Goal: Information Seeking & Learning: Learn about a topic

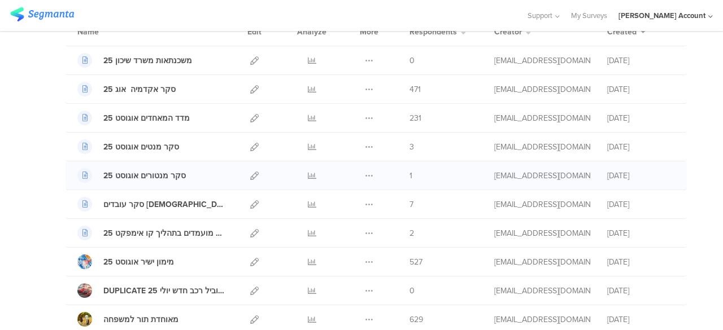
scroll to position [113, 0]
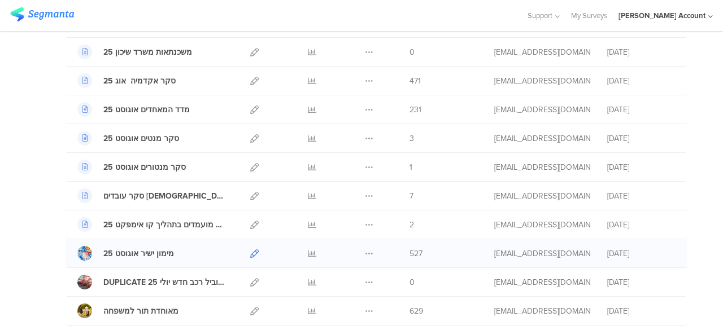
click at [250, 250] on icon at bounding box center [254, 254] width 8 height 8
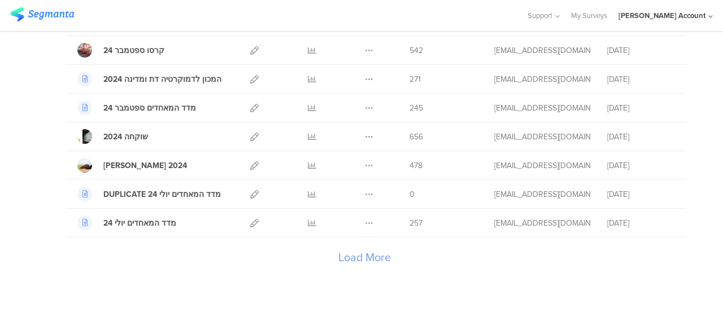
scroll to position [1355, 0]
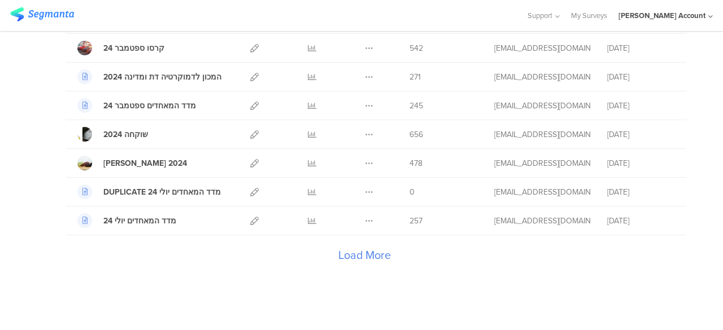
click at [343, 244] on div "Load More" at bounding box center [363, 257] width 597 height 45
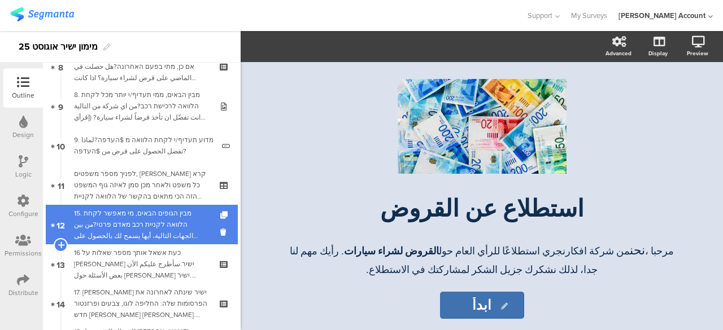
scroll to position [339, 0]
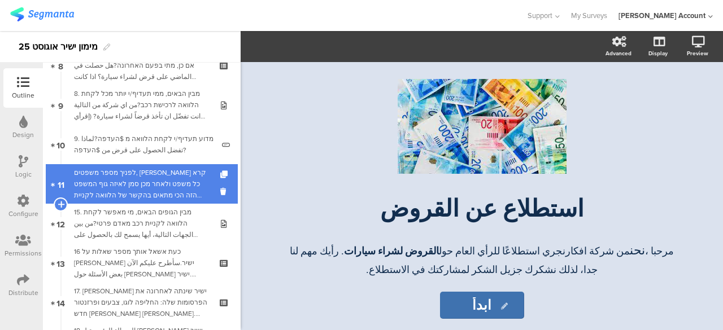
click at [171, 184] on div "לפניך מספר משפטים, [PERSON_NAME] קרא כל משפט ולאחר מכן סמן לאיזה גוף המשפט הזה …" at bounding box center [141, 184] width 135 height 34
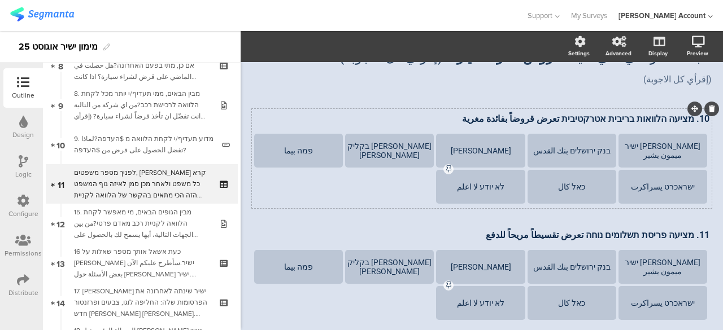
scroll to position [169, 0]
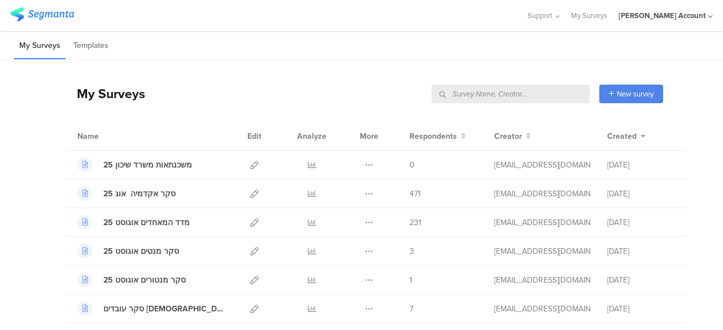
click at [550, 95] on input "text" at bounding box center [510, 94] width 158 height 19
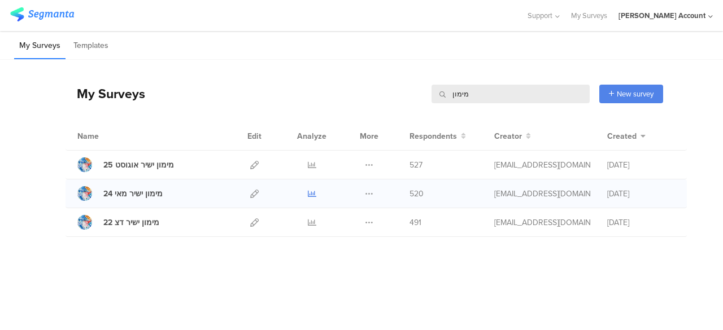
type input "מימון"
click at [309, 193] on icon at bounding box center [312, 194] width 8 height 8
click at [309, 165] on icon at bounding box center [312, 165] width 8 height 8
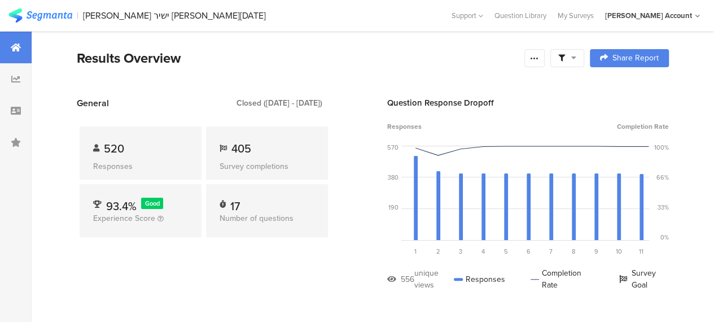
click at [576, 58] on icon at bounding box center [573, 58] width 5 height 8
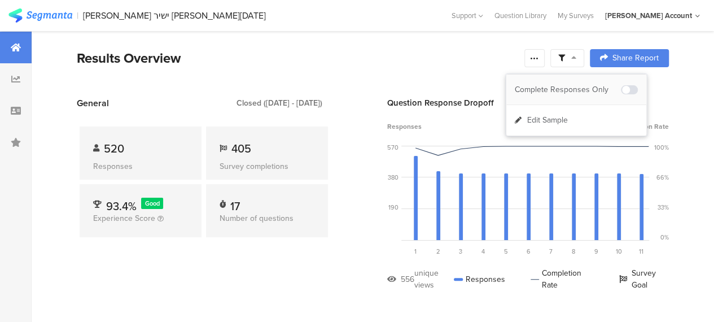
click at [582, 84] on div "Complete Responses Only" at bounding box center [568, 89] width 106 height 11
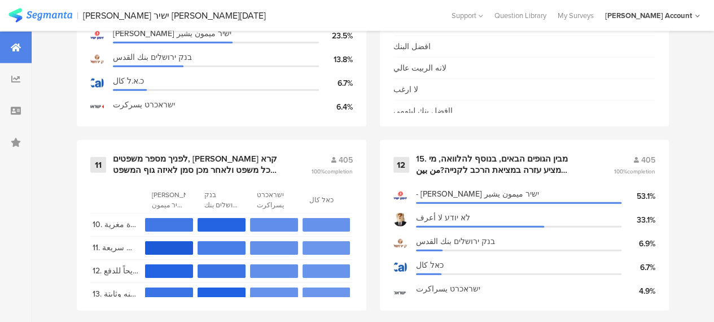
scroll to position [1355, 0]
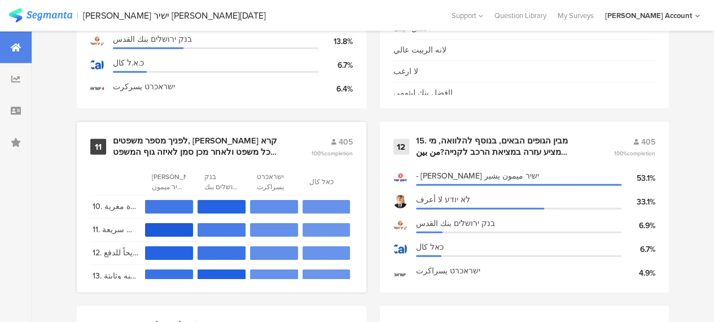
click at [190, 147] on div "לפניך מספר משפטים, אנא קרא כל משפט ולאחר מכן סמן לאיזה גוף המשפט הזה הכי מתאים …" at bounding box center [198, 147] width 171 height 22
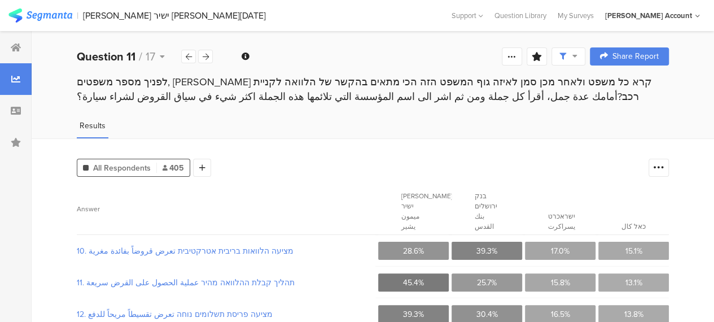
click at [250, 171] on div "All Respondents 405 Add Segment" at bounding box center [360, 165] width 566 height 23
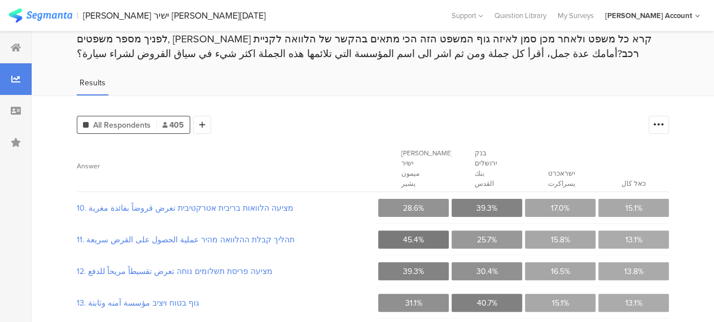
scroll to position [56, 0]
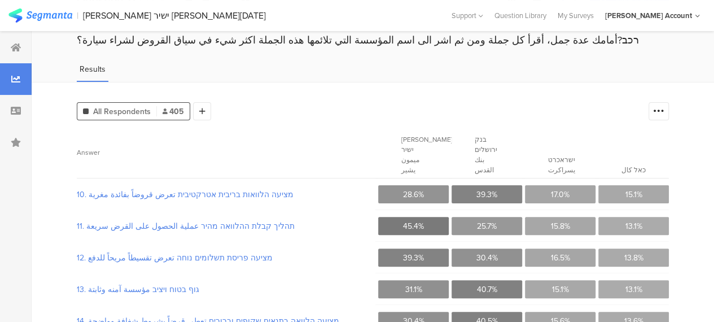
click at [410, 185] on section "28.6%" at bounding box center [413, 194] width 71 height 18
click at [358, 192] on section "10. מציעה הלוואות בריבית אטרקטיבית تعرض قروضاً بفائدة مغرية" at bounding box center [226, 194] width 298 height 23
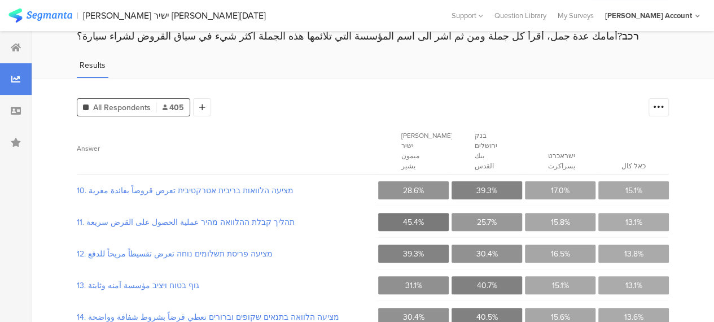
scroll to position [0, 0]
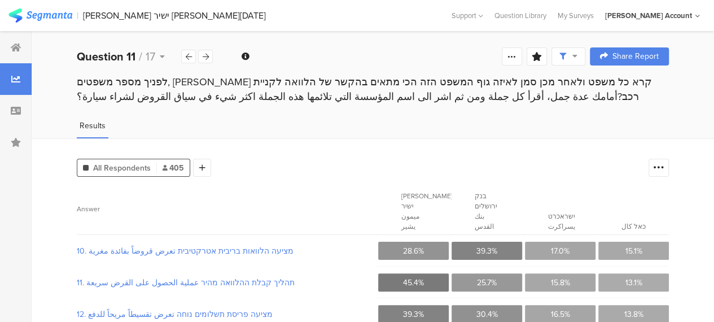
click at [387, 171] on div "All Respondents 405 Add Segment" at bounding box center [360, 165] width 566 height 23
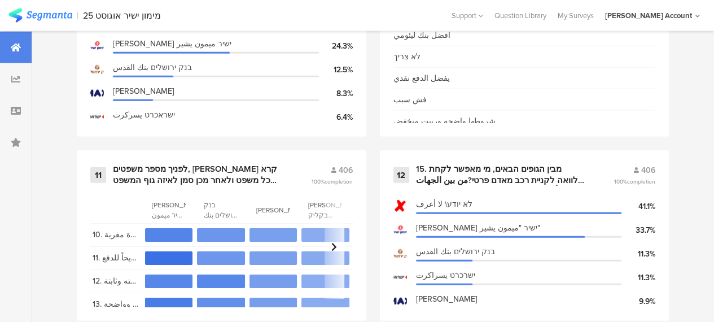
scroll to position [1355, 0]
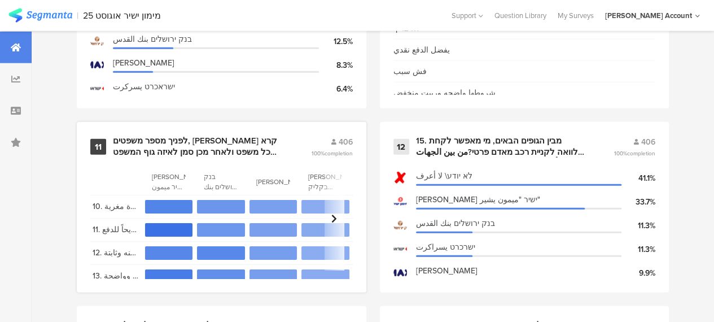
click at [199, 151] on div "לפניך מספר משפטים, [PERSON_NAME] קרא כל משפט ולאחר מכן סמן לאיזה גוף המשפט הזה …" at bounding box center [198, 147] width 171 height 22
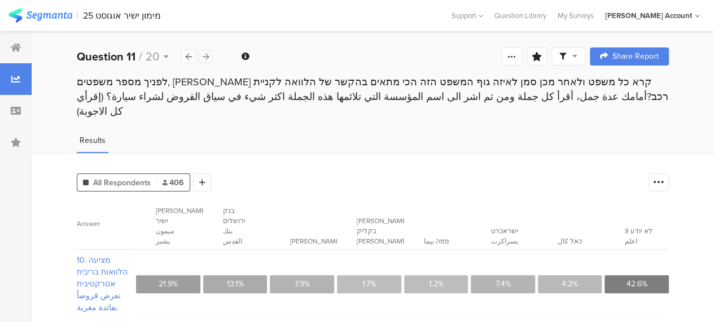
click at [208, 56] on icon at bounding box center [206, 56] width 6 height 7
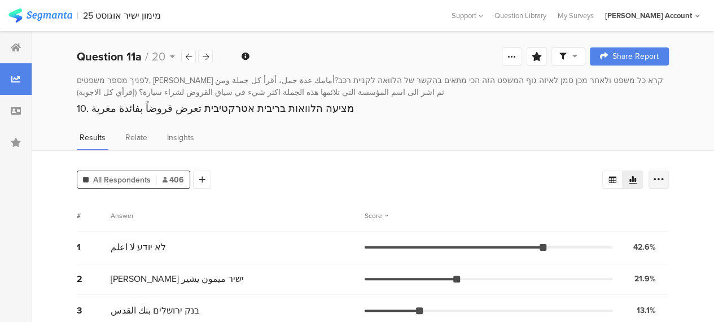
click at [665, 174] on icon at bounding box center [658, 179] width 11 height 11
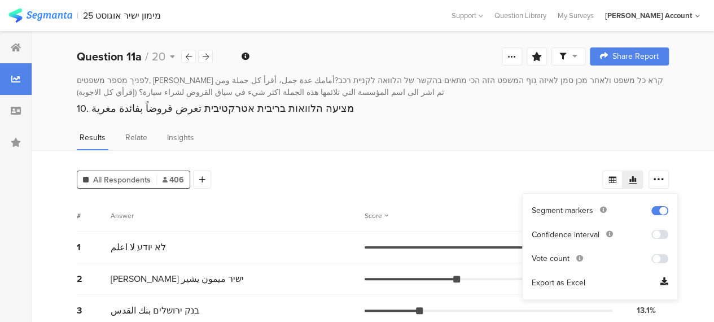
click at [659, 260] on span at bounding box center [660, 258] width 17 height 9
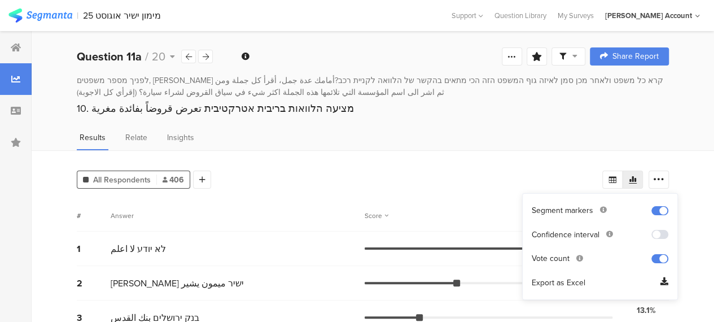
click at [578, 59] on icon at bounding box center [575, 56] width 5 height 8
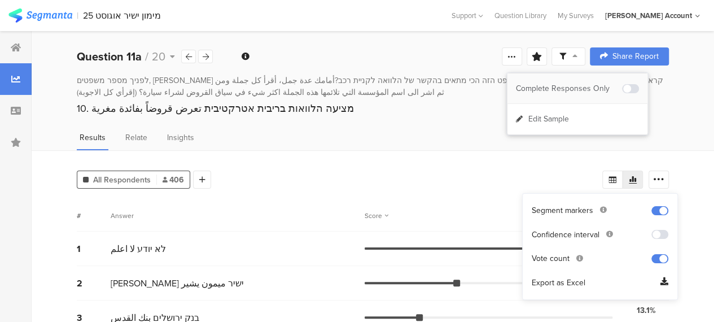
click at [581, 91] on div "Complete Responses Only" at bounding box center [569, 88] width 106 height 11
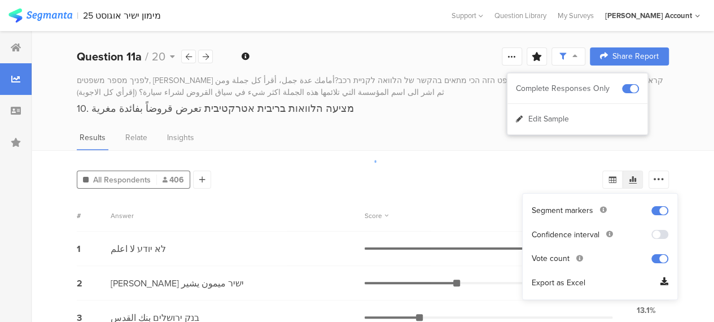
click at [465, 174] on div at bounding box center [357, 161] width 714 height 322
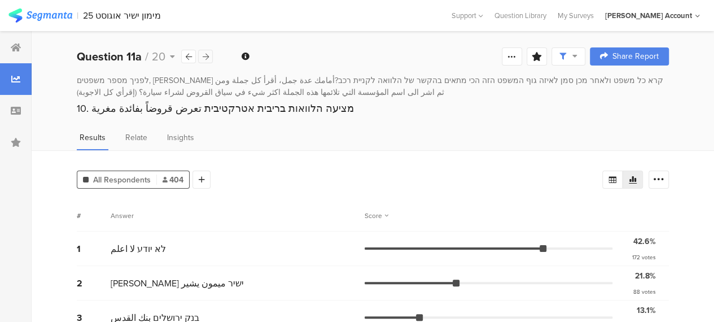
click at [207, 57] on icon at bounding box center [206, 56] width 6 height 7
click at [209, 58] on div at bounding box center [205, 57] width 15 height 14
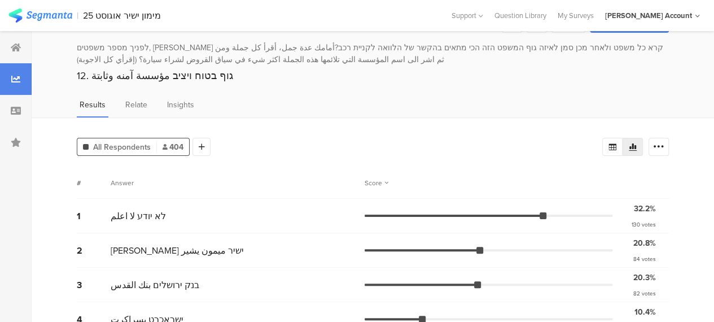
scroll to position [56, 0]
